Goal: Use online tool/utility: Utilize a website feature to perform a specific function

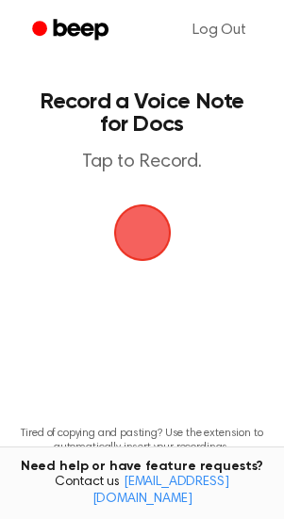
click at [156, 251] on span "button" at bounding box center [142, 232] width 53 height 53
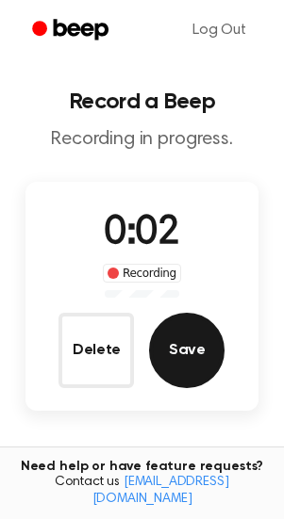
click at [186, 371] on button "Save" at bounding box center [186, 350] width 75 height 75
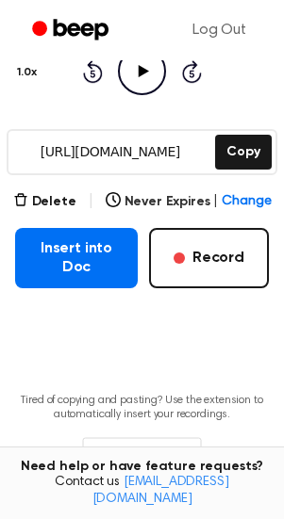
scroll to position [226, 0]
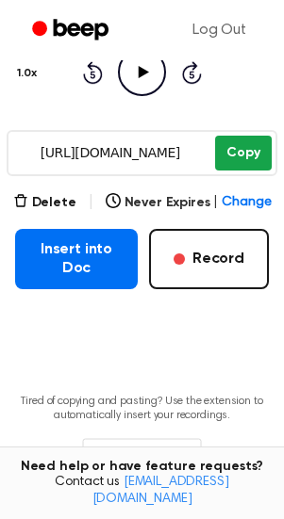
click at [235, 157] on button "Copy" at bounding box center [243, 153] width 56 height 35
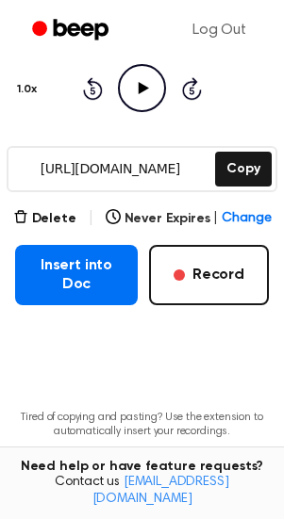
scroll to position [208, 0]
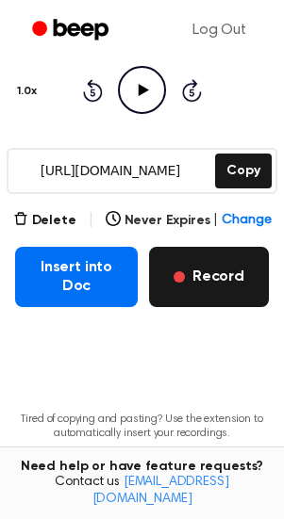
click at [239, 278] on button "Record" at bounding box center [209, 277] width 120 height 60
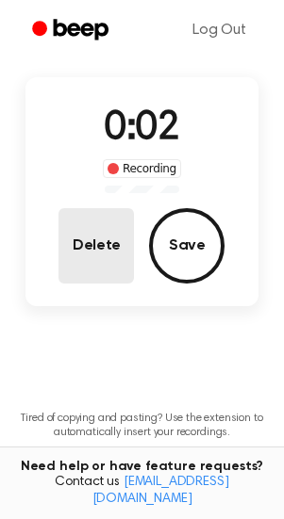
click at [107, 261] on button "Delete" at bounding box center [95, 245] width 75 height 75
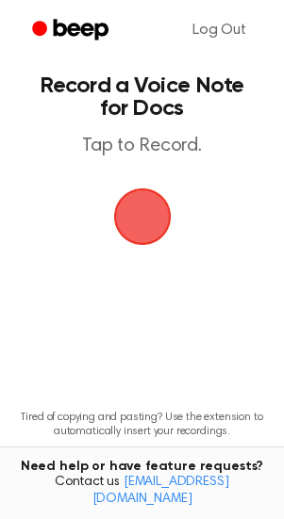
click at [147, 220] on span "button" at bounding box center [142, 216] width 53 height 53
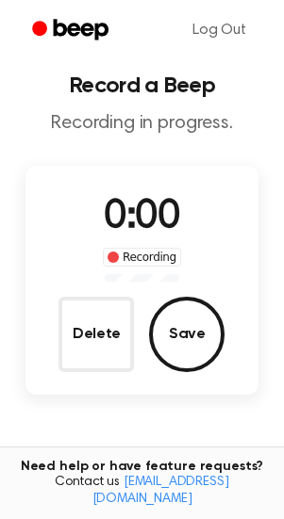
scroll to position [105, 0]
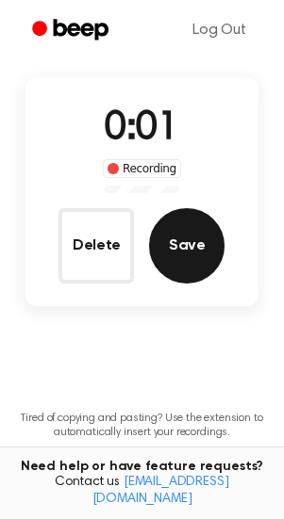
click at [192, 251] on button "Save" at bounding box center [186, 245] width 75 height 75
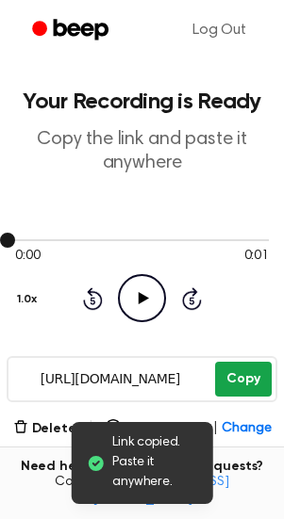
click at [219, 384] on button "Copy" at bounding box center [243, 379] width 56 height 35
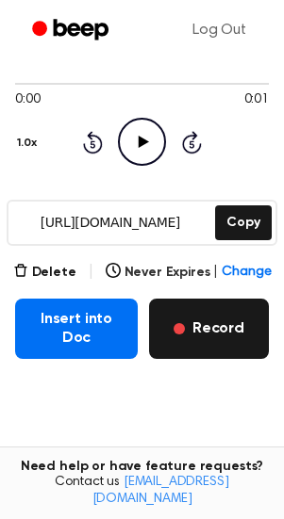
click at [192, 330] on button "Record" at bounding box center [209, 329] width 120 height 60
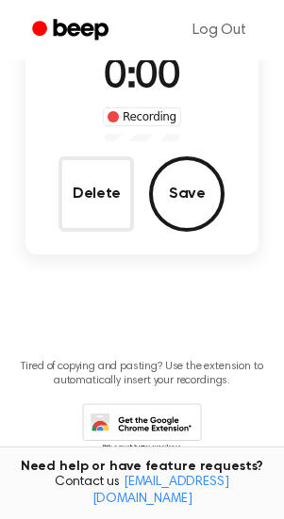
scroll to position [52, 0]
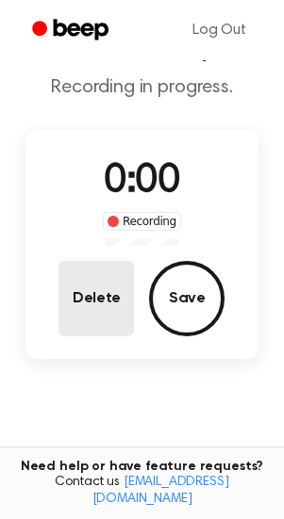
click at [70, 315] on button "Delete" at bounding box center [95, 298] width 75 height 75
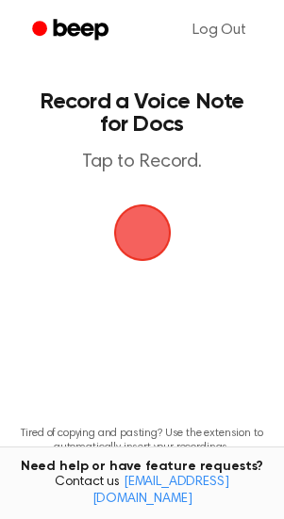
click at [146, 227] on span "button" at bounding box center [142, 232] width 53 height 53
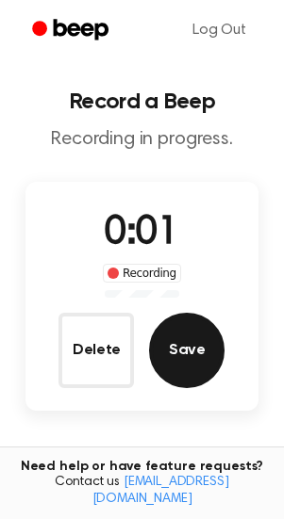
click at [174, 356] on button "Save" at bounding box center [186, 350] width 75 height 75
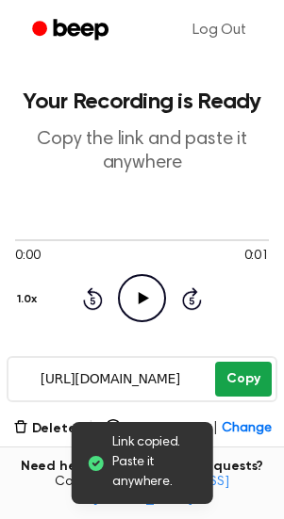
click at [232, 375] on button "Copy" at bounding box center [243, 379] width 56 height 35
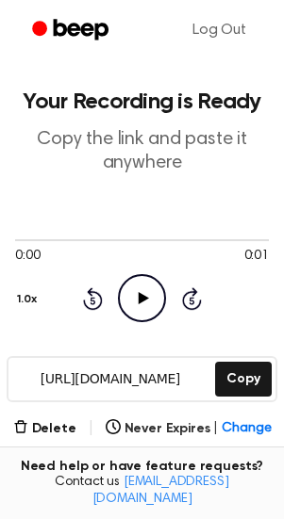
click at [178, 457] on button "Record" at bounding box center [209, 485] width 120 height 60
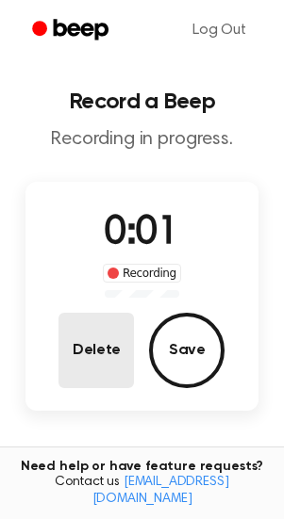
click at [63, 343] on button "Delete" at bounding box center [95, 350] width 75 height 75
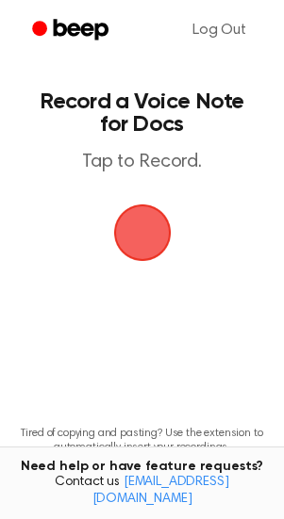
click at [150, 214] on span "button" at bounding box center [142, 232] width 53 height 53
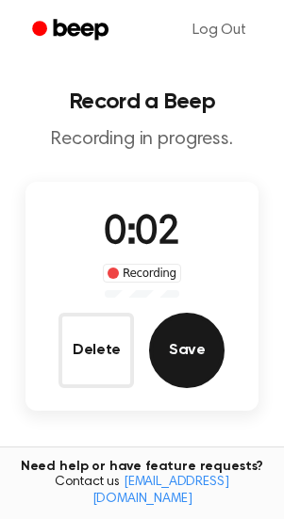
click at [173, 358] on button "Save" at bounding box center [186, 350] width 75 height 75
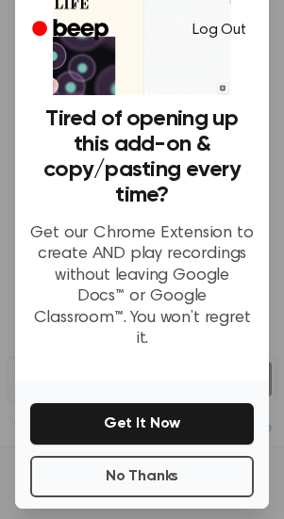
scroll to position [136, 0]
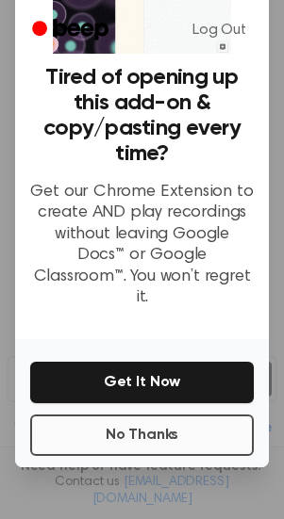
click at [164, 415] on button "No Thanks" at bounding box center [141, 435] width 223 height 41
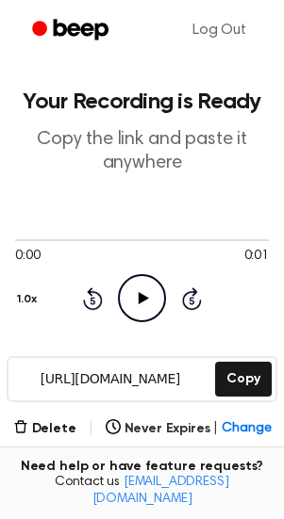
click at [206, 455] on button "Record" at bounding box center [209, 485] width 120 height 60
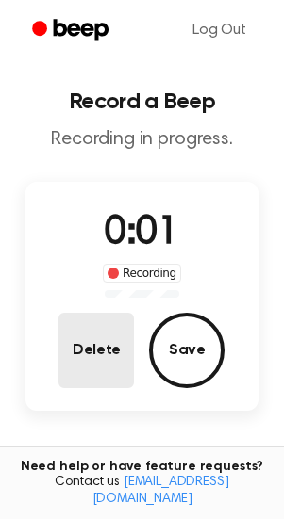
click at [93, 350] on button "Delete" at bounding box center [95, 350] width 75 height 75
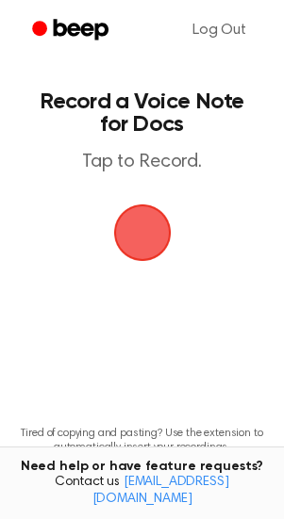
click at [139, 227] on span "button" at bounding box center [142, 232] width 53 height 53
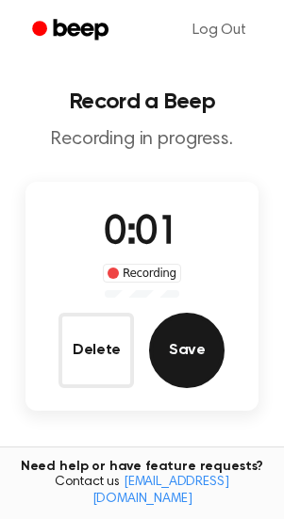
click at [173, 346] on button "Save" at bounding box center [186, 350] width 75 height 75
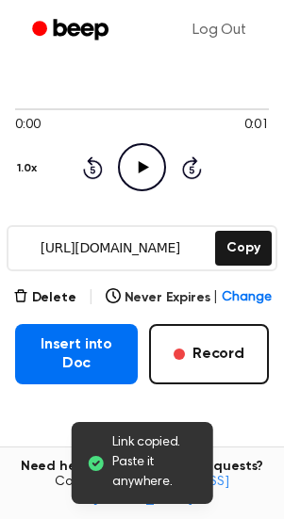
scroll to position [132, 0]
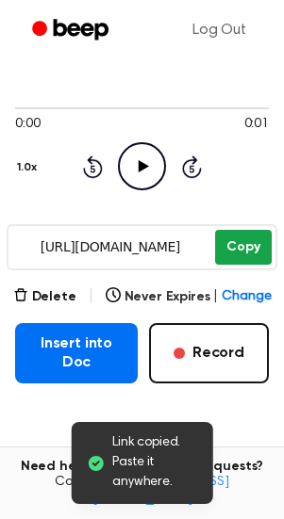
click at [242, 249] on button "Copy" at bounding box center [243, 247] width 56 height 35
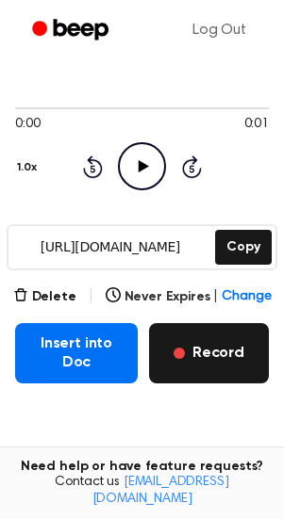
click at [177, 351] on span "button" at bounding box center [178, 353] width 11 height 11
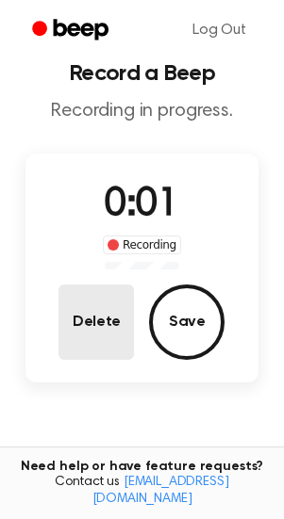
click at [96, 323] on button "Delete" at bounding box center [95, 322] width 75 height 75
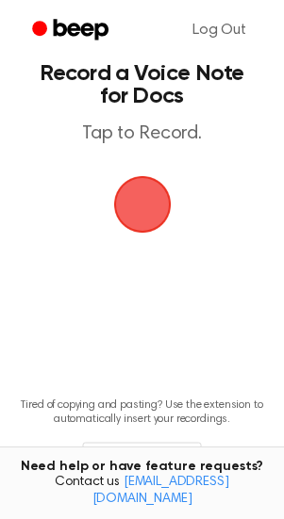
scroll to position [0, 0]
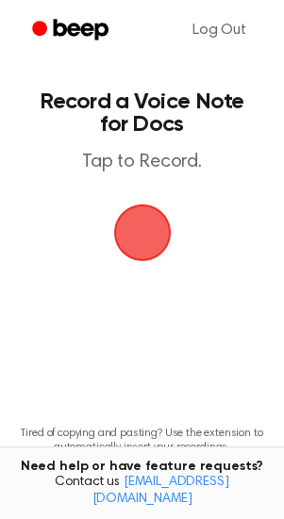
click at [164, 216] on span "button" at bounding box center [142, 232] width 53 height 53
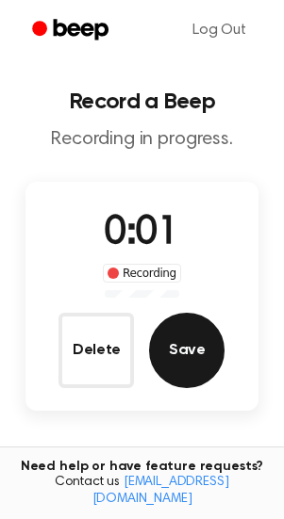
click at [183, 325] on button "Save" at bounding box center [186, 350] width 75 height 75
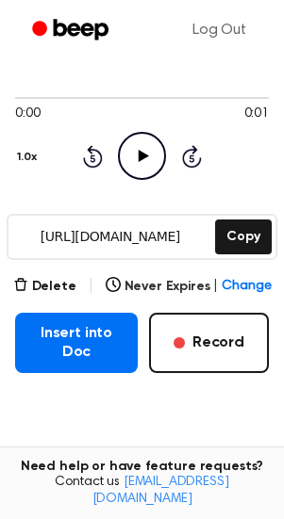
scroll to position [149, 0]
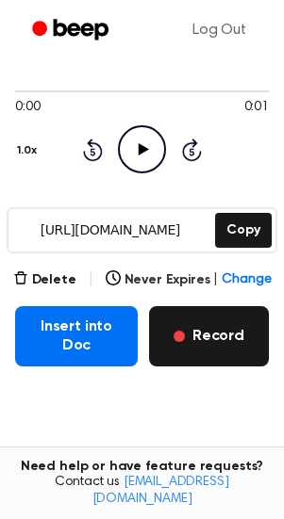
click at [211, 345] on button "Record" at bounding box center [209, 336] width 120 height 60
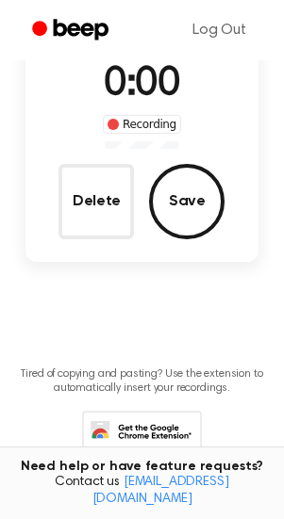
scroll to position [45, 0]
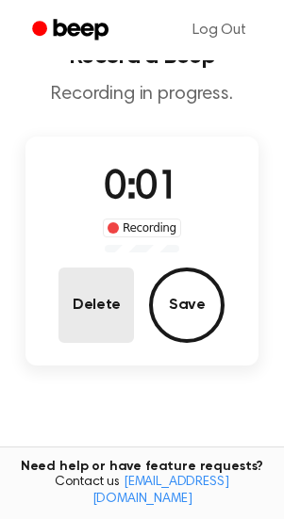
click at [78, 303] on button "Delete" at bounding box center [95, 305] width 75 height 75
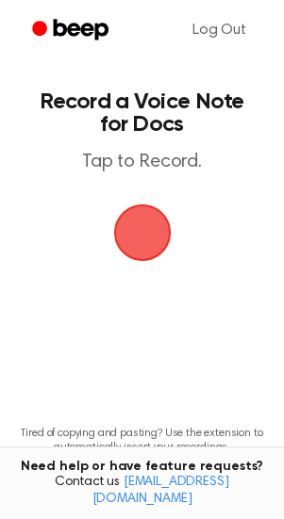
click at [139, 249] on span "button" at bounding box center [141, 233] width 57 height 57
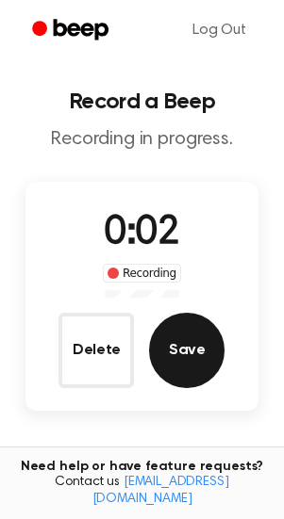
click at [180, 344] on button "Save" at bounding box center [186, 350] width 75 height 75
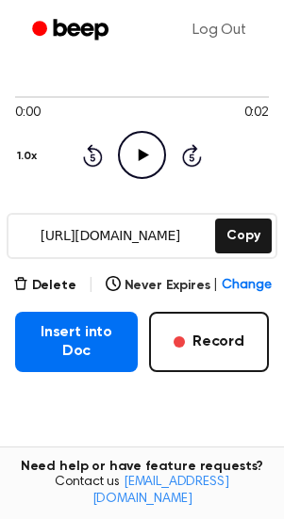
scroll to position [157, 0]
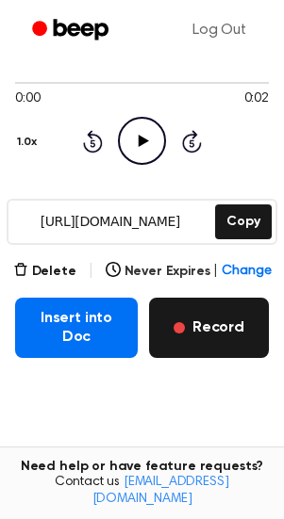
click at [215, 318] on button "Record" at bounding box center [209, 328] width 120 height 60
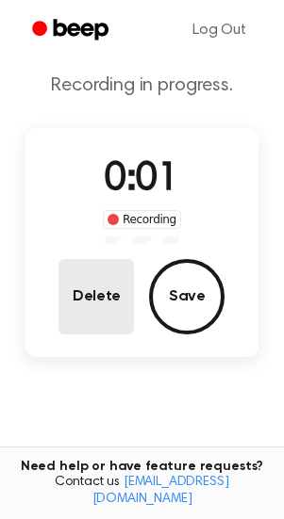
click at [93, 292] on button "Delete" at bounding box center [95, 296] width 75 height 75
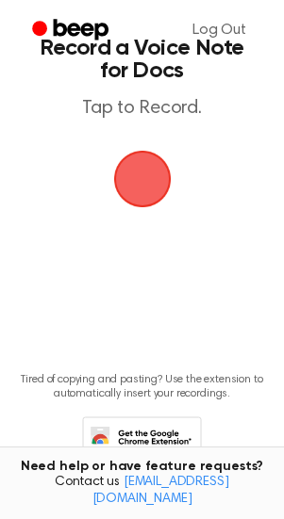
scroll to position [0, 0]
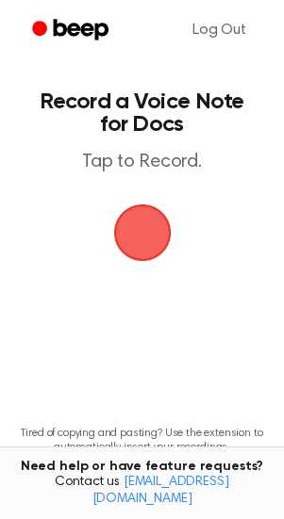
click at [149, 209] on span "button" at bounding box center [142, 232] width 53 height 53
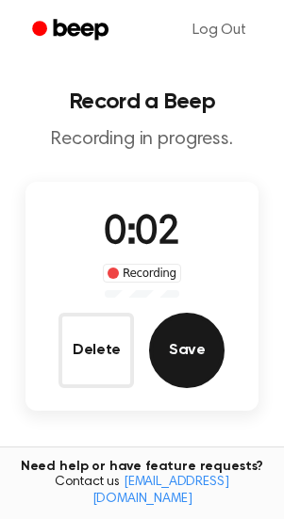
click at [183, 355] on button "Save" at bounding box center [186, 350] width 75 height 75
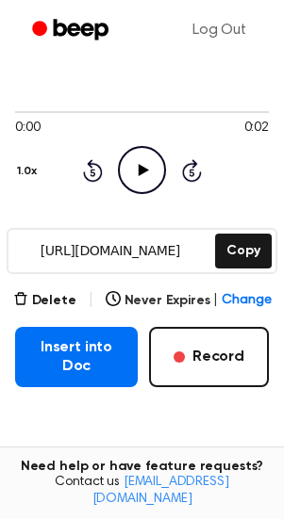
scroll to position [153, 0]
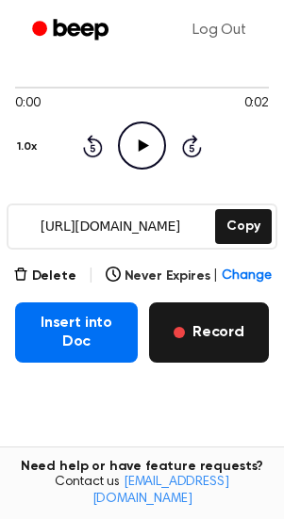
click at [221, 323] on button "Record" at bounding box center [209, 333] width 120 height 60
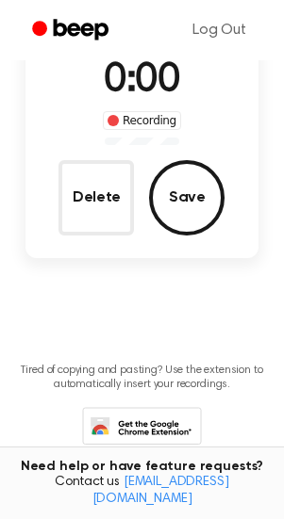
scroll to position [49, 0]
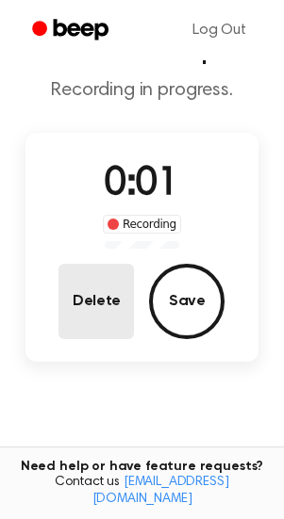
click at [106, 329] on button "Delete" at bounding box center [95, 301] width 75 height 75
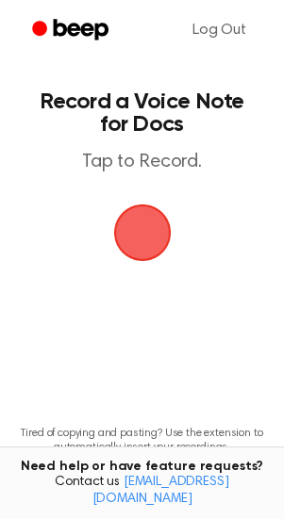
click at [146, 225] on span "button" at bounding box center [141, 233] width 57 height 57
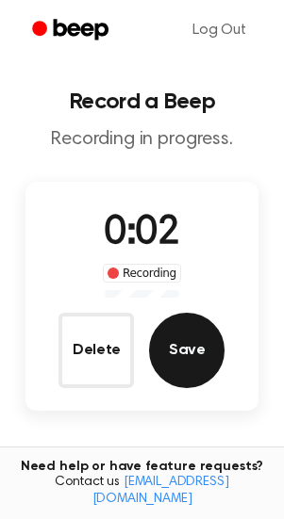
click at [204, 336] on button "Save" at bounding box center [186, 350] width 75 height 75
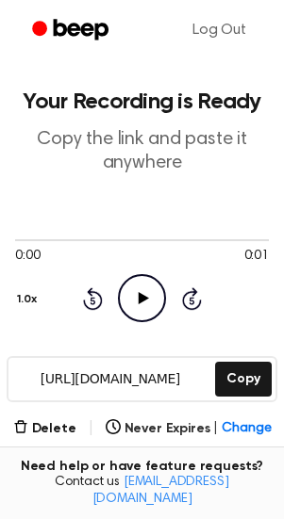
click at [175, 462] on button "Record" at bounding box center [209, 485] width 120 height 60
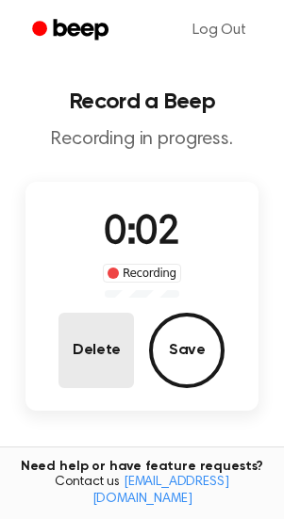
click at [105, 355] on button "Delete" at bounding box center [95, 350] width 75 height 75
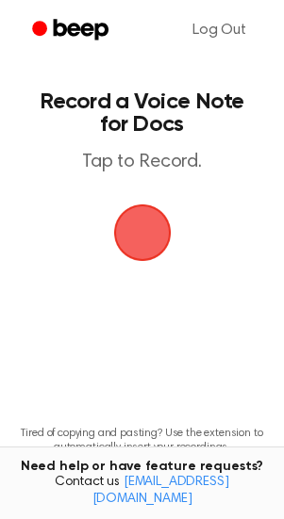
click at [154, 220] on span "button" at bounding box center [142, 233] width 88 height 88
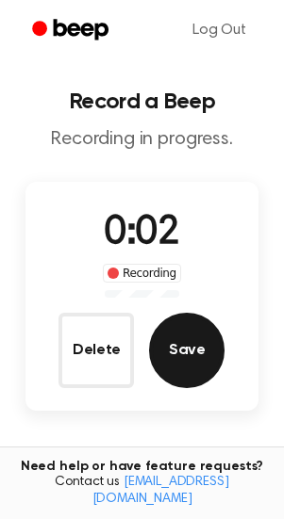
click at [187, 365] on button "Save" at bounding box center [186, 350] width 75 height 75
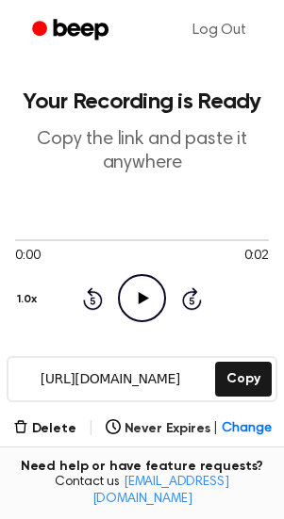
click at [180, 456] on button "Record" at bounding box center [209, 485] width 120 height 60
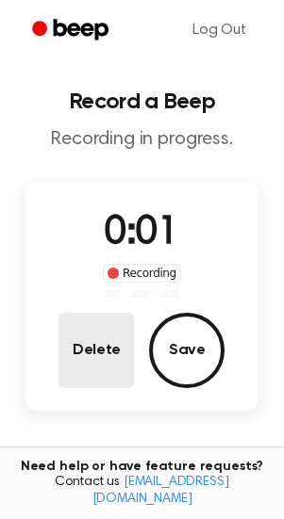
click at [113, 357] on button "Delete" at bounding box center [95, 350] width 75 height 75
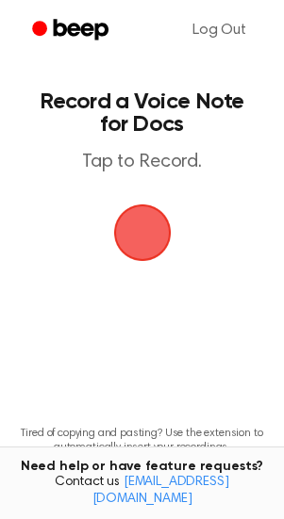
click at [149, 242] on span "button" at bounding box center [142, 232] width 53 height 53
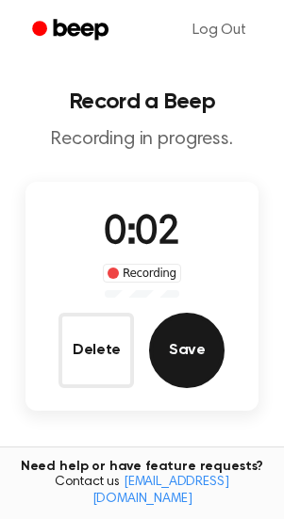
click at [176, 334] on button "Save" at bounding box center [186, 350] width 75 height 75
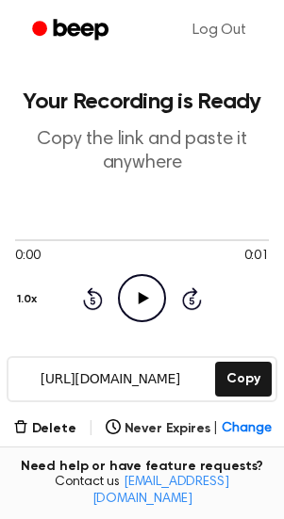
click at [192, 450] on div "Delete | Never Expires | Change Insert into Doc Record" at bounding box center [142, 467] width 254 height 98
click at [189, 455] on button "Record" at bounding box center [209, 485] width 120 height 60
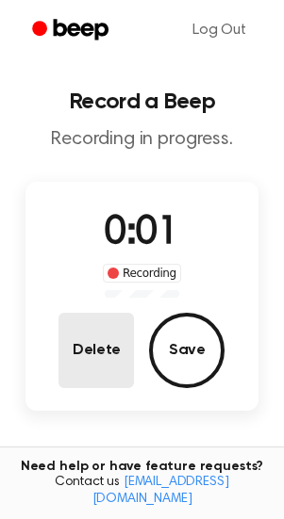
click at [115, 352] on button "Delete" at bounding box center [95, 350] width 75 height 75
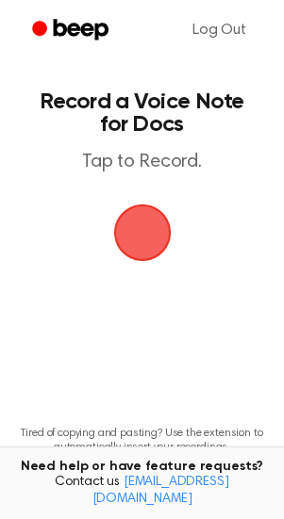
click at [146, 238] on span "button" at bounding box center [142, 232] width 53 height 53
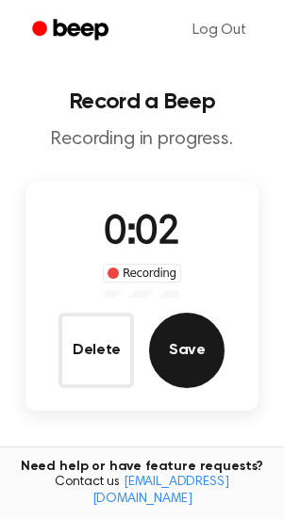
click at [177, 341] on button "Save" at bounding box center [186, 350] width 75 height 75
